Goal: Communication & Community: Ask a question

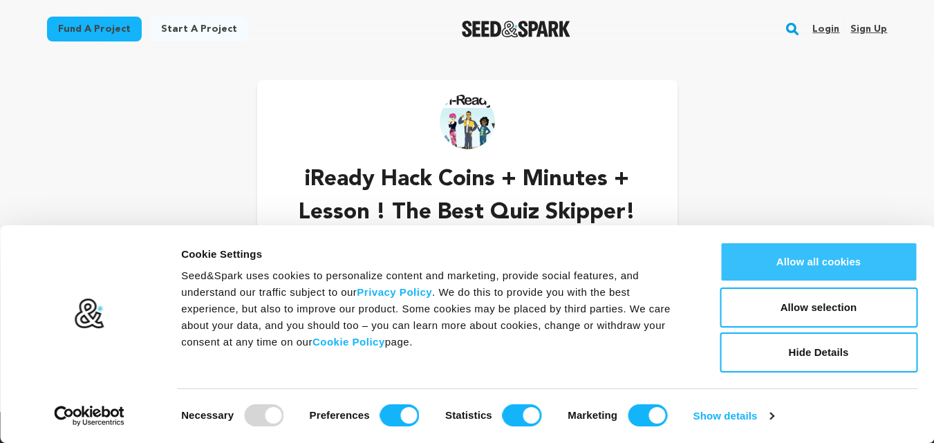
click at [857, 261] on button "Allow all cookies" at bounding box center [818, 262] width 198 height 40
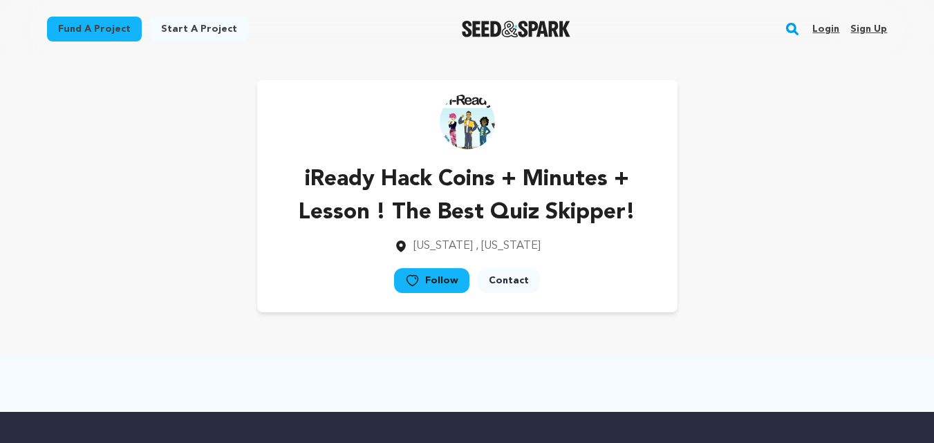
click at [507, 283] on link "Contact" at bounding box center [509, 280] width 62 height 25
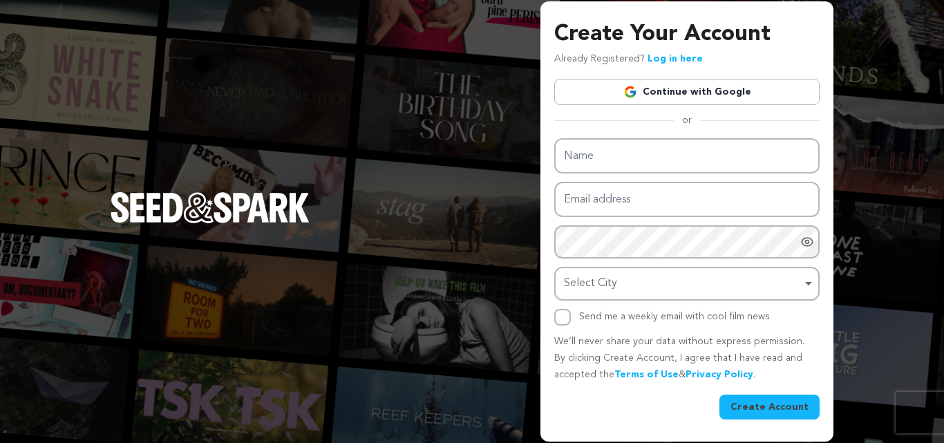
click at [667, 94] on link "Continue with Google" at bounding box center [686, 92] width 265 height 26
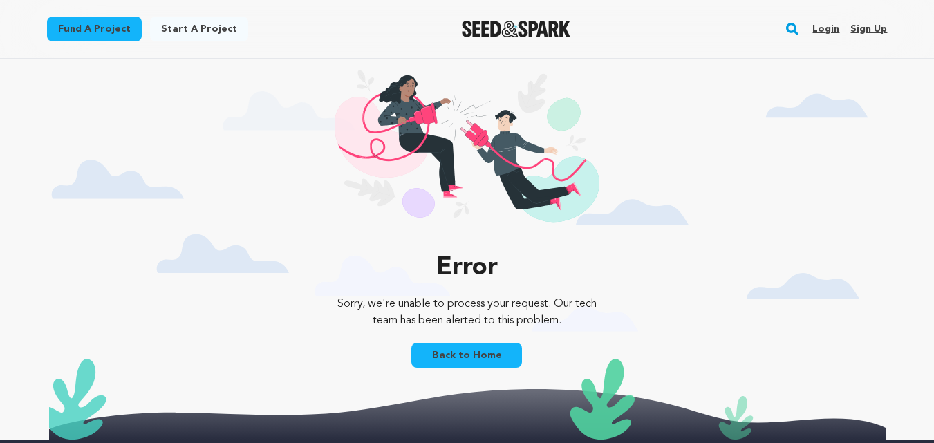
click at [463, 350] on link "Back to Home" at bounding box center [466, 355] width 111 height 25
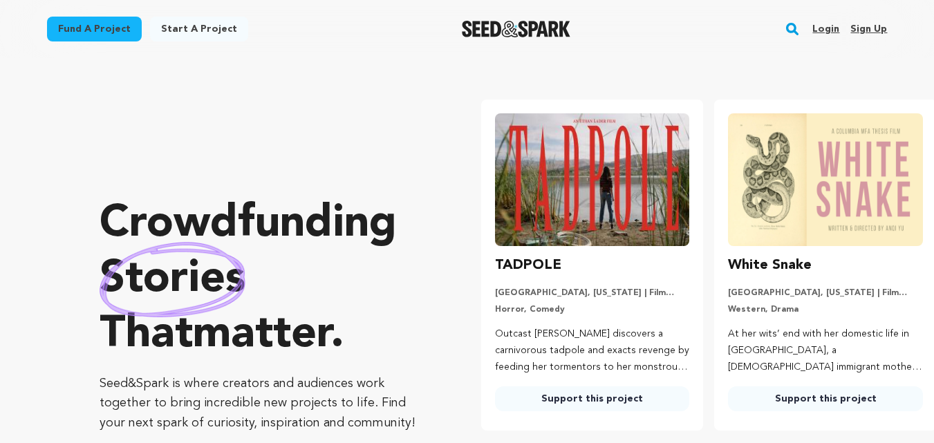
scroll to position [0, 176]
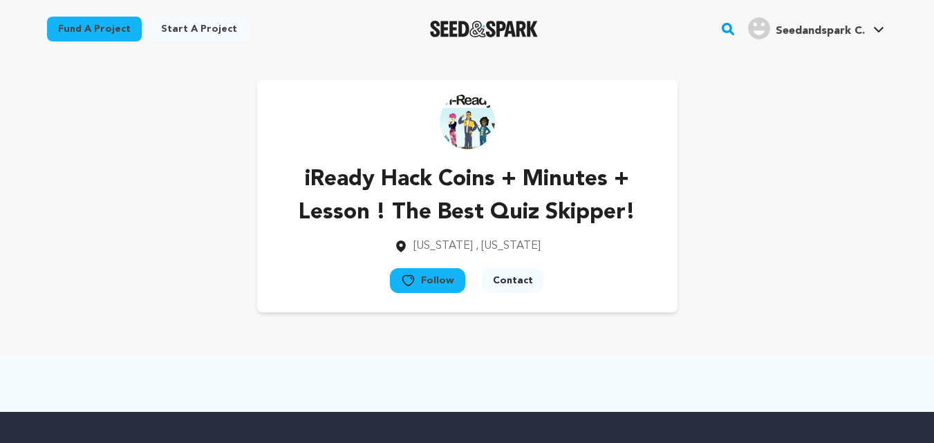
click at [518, 290] on button "Contact" at bounding box center [513, 280] width 62 height 25
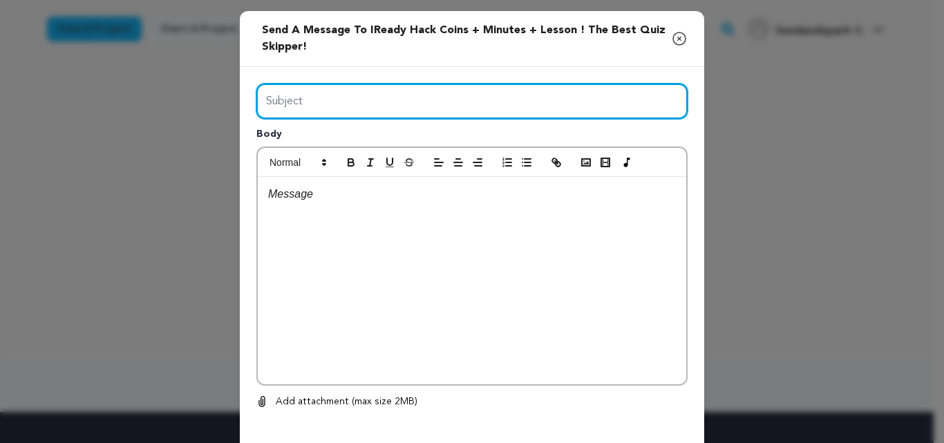
click at [537, 109] on input "Subject" at bounding box center [471, 101] width 431 height 35
type input "help"
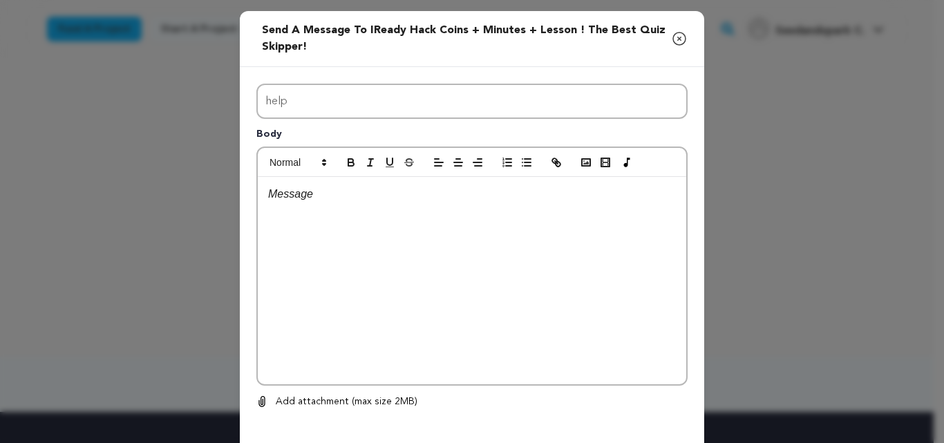
click at [293, 191] on p at bounding box center [472, 194] width 408 height 18
click at [678, 44] on icon "button" at bounding box center [679, 38] width 12 height 12
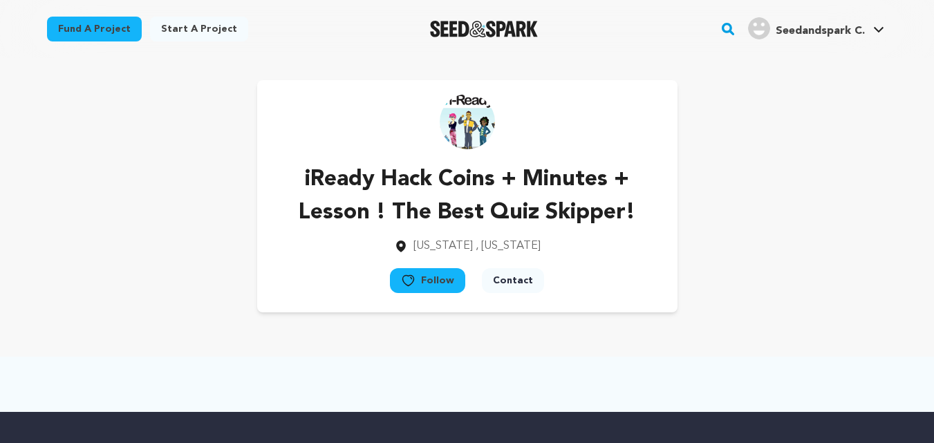
click at [208, 22] on link "Start a project" at bounding box center [199, 29] width 98 height 25
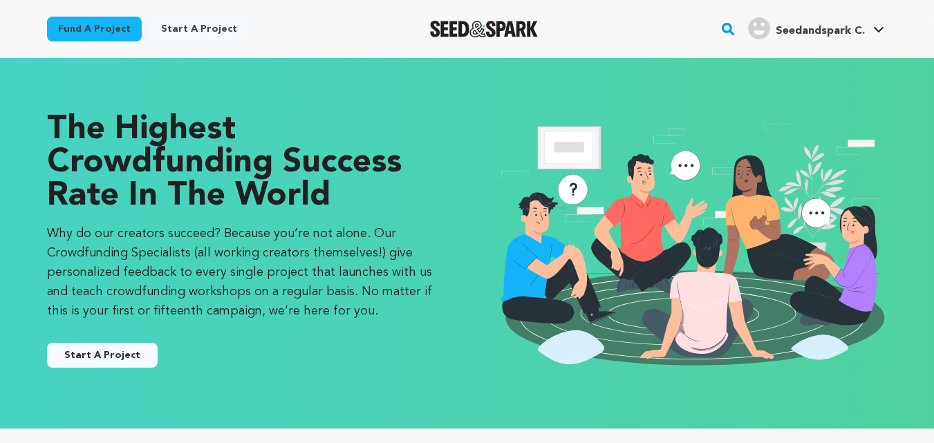
click at [89, 359] on button "Start A Project" at bounding box center [102, 355] width 111 height 25
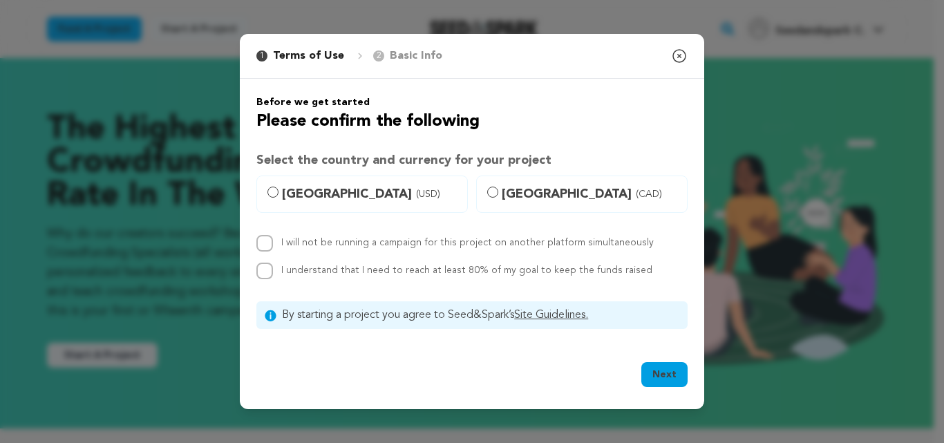
click at [675, 39] on div "1 Terms of Use 2 Basic Info You started your project! Close modal" at bounding box center [472, 56] width 464 height 45
click at [681, 55] on icon "button" at bounding box center [679, 56] width 12 height 12
